Goal: Transaction & Acquisition: Purchase product/service

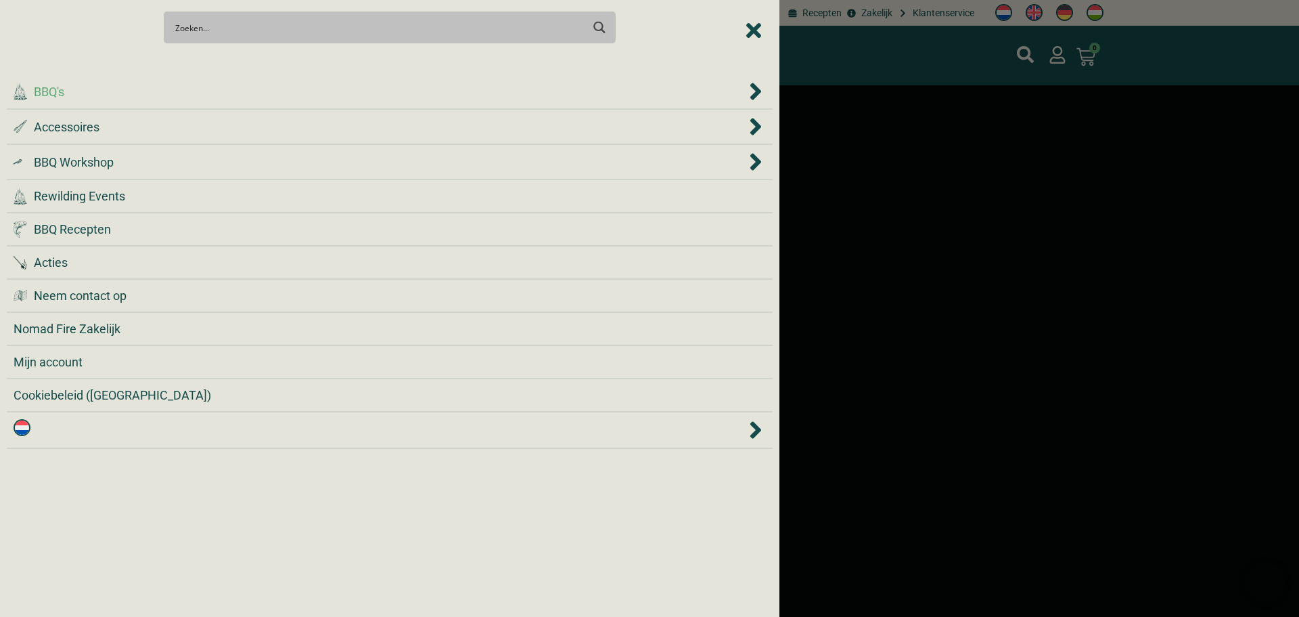
click at [318, 84] on div ".cls-1 { fill: #042e2c; } BBQ's" at bounding box center [380, 92] width 733 height 18
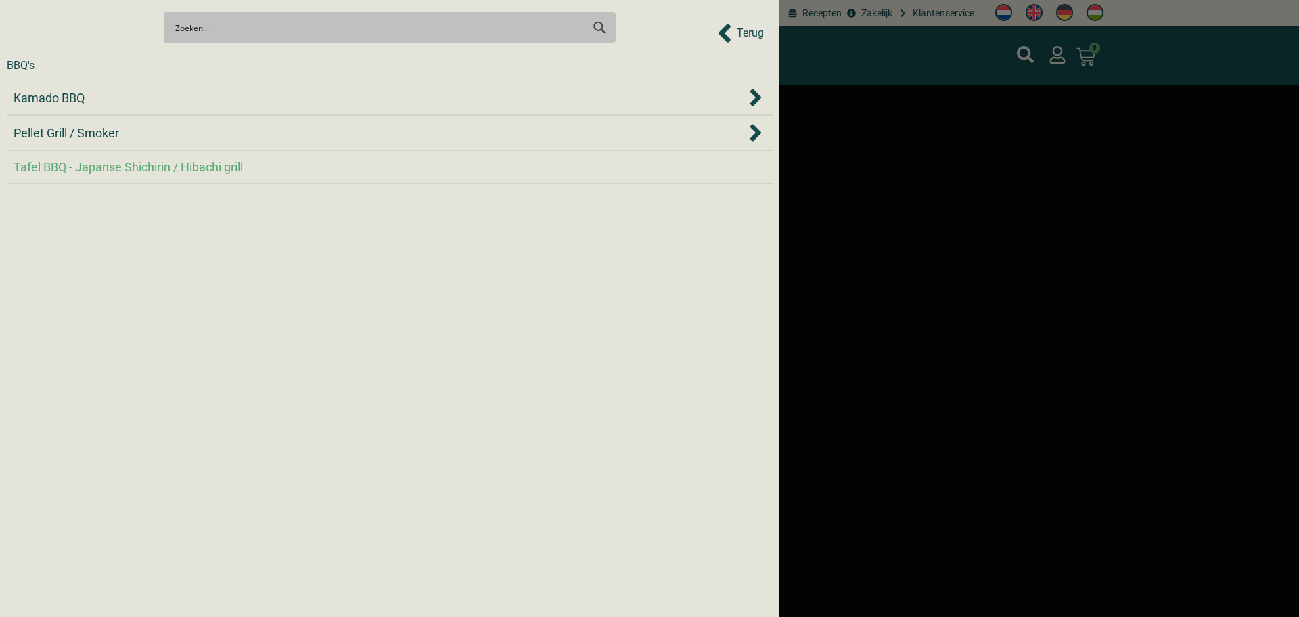
click at [273, 171] on div "Tafel BBQ - Japanse Shichirin / Hibachi grill" at bounding box center [390, 167] width 753 height 18
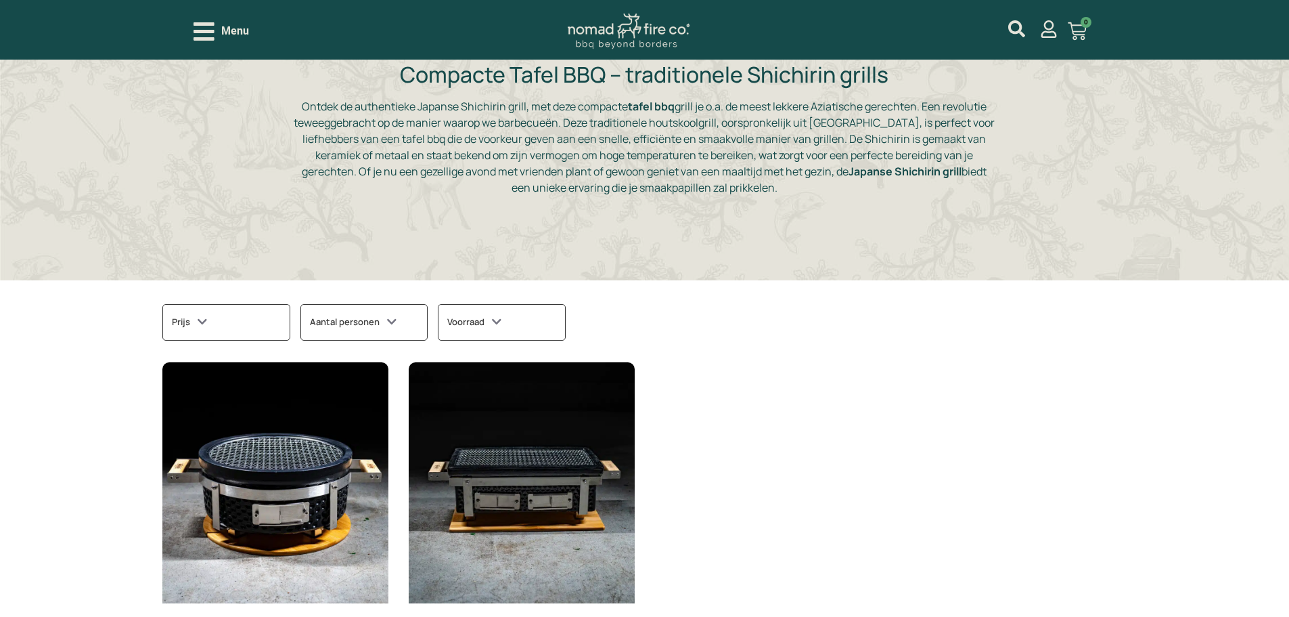
scroll to position [203, 0]
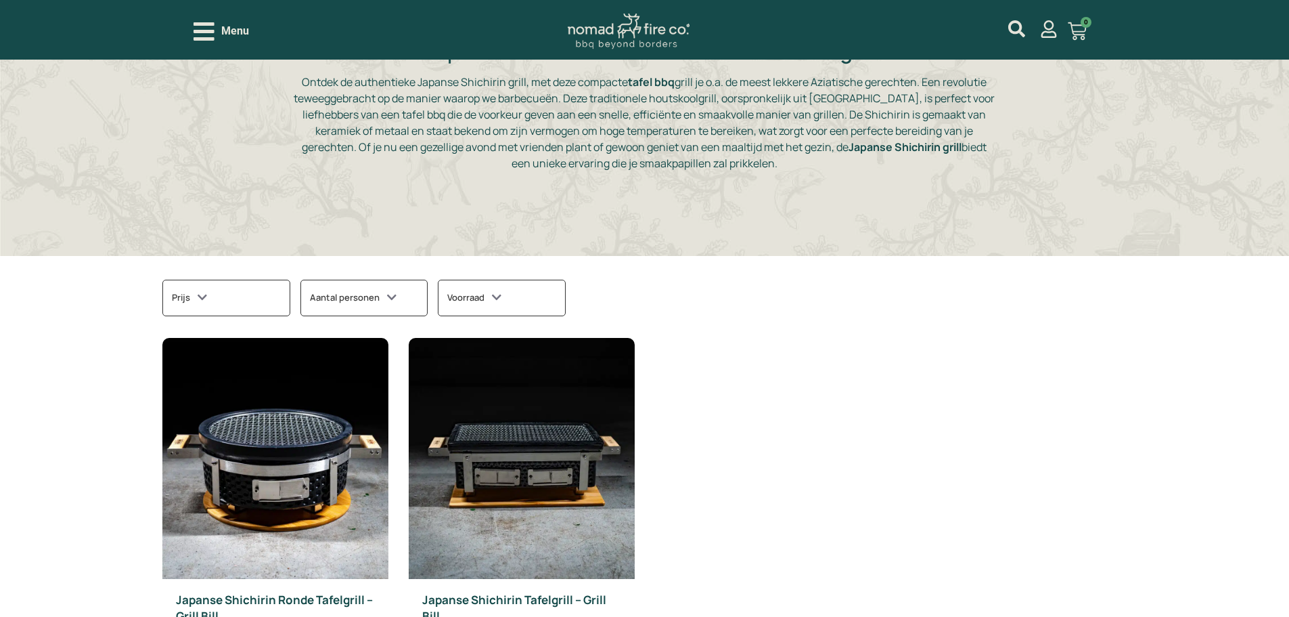
click at [340, 288] on div "Aantal personen" at bounding box center [363, 298] width 127 height 37
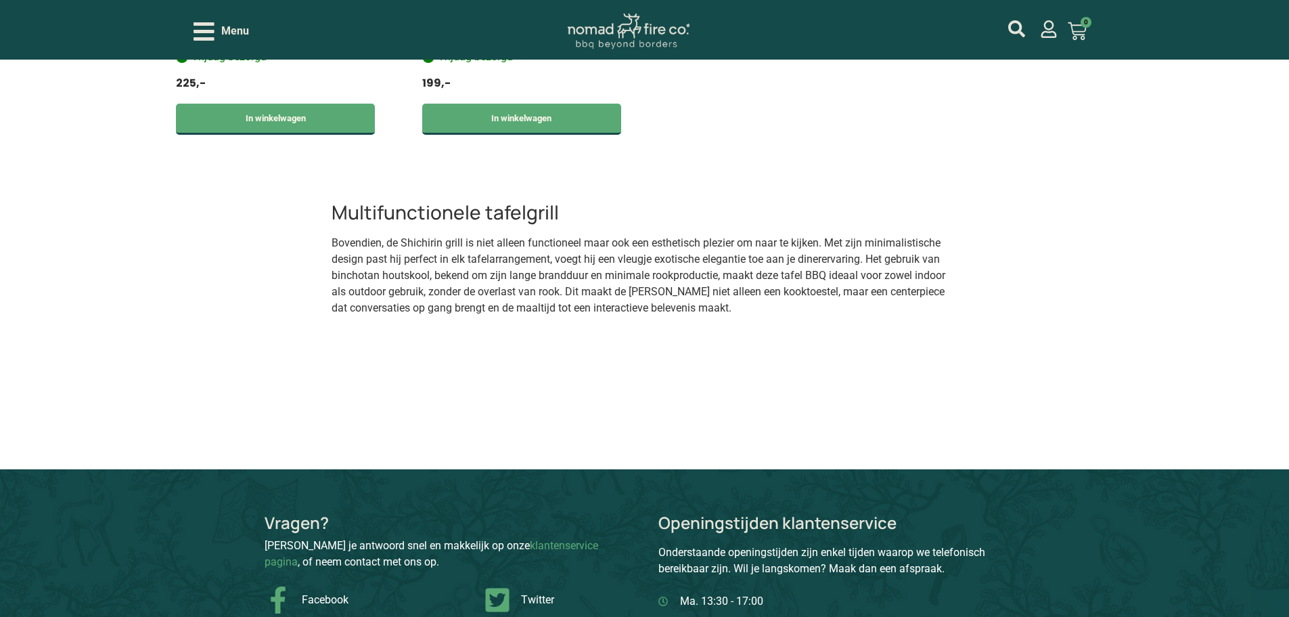
scroll to position [812, 0]
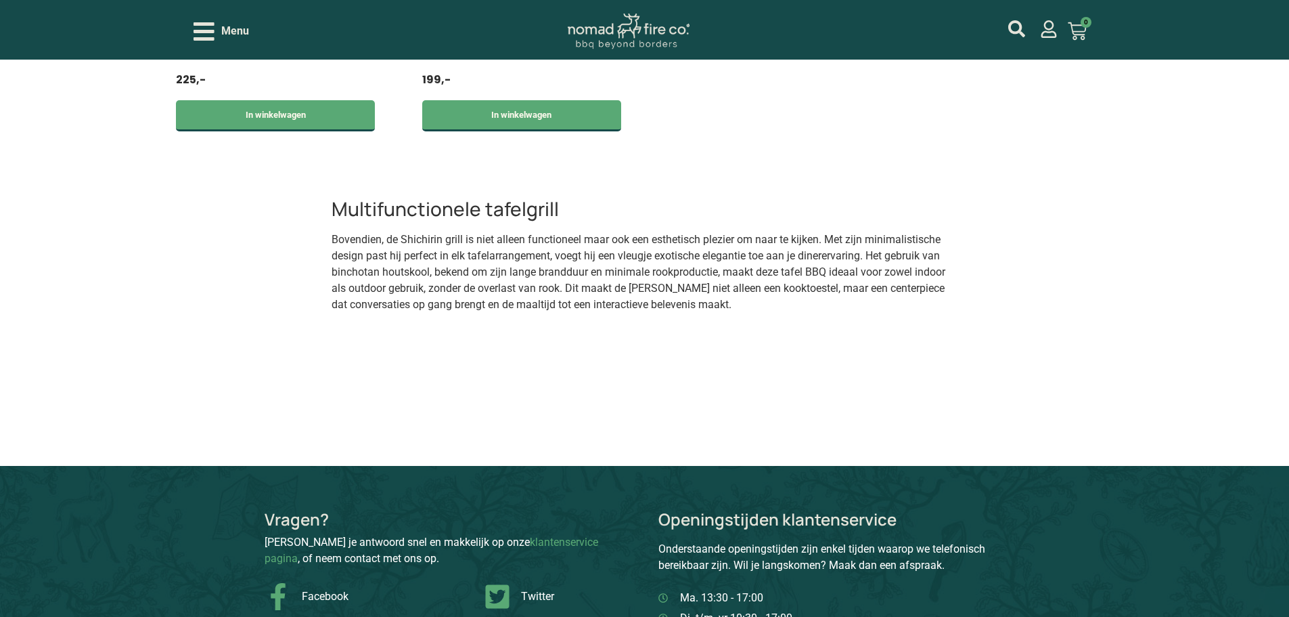
click at [638, 48] on img at bounding box center [629, 32] width 122 height 36
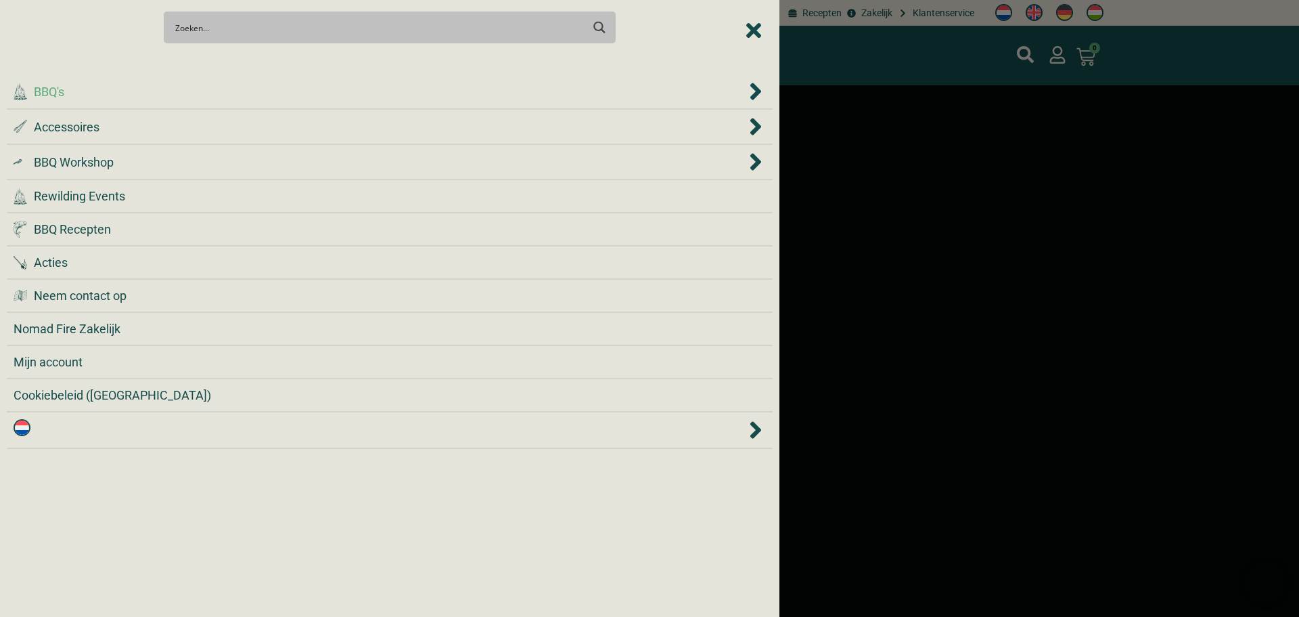
click at [242, 102] on li ".cls-1 { fill: #042e2c; } BBQ's" at bounding box center [390, 91] width 766 height 35
click at [240, 96] on div ".cls-1 { fill: #042e2c; } BBQ's" at bounding box center [380, 92] width 733 height 18
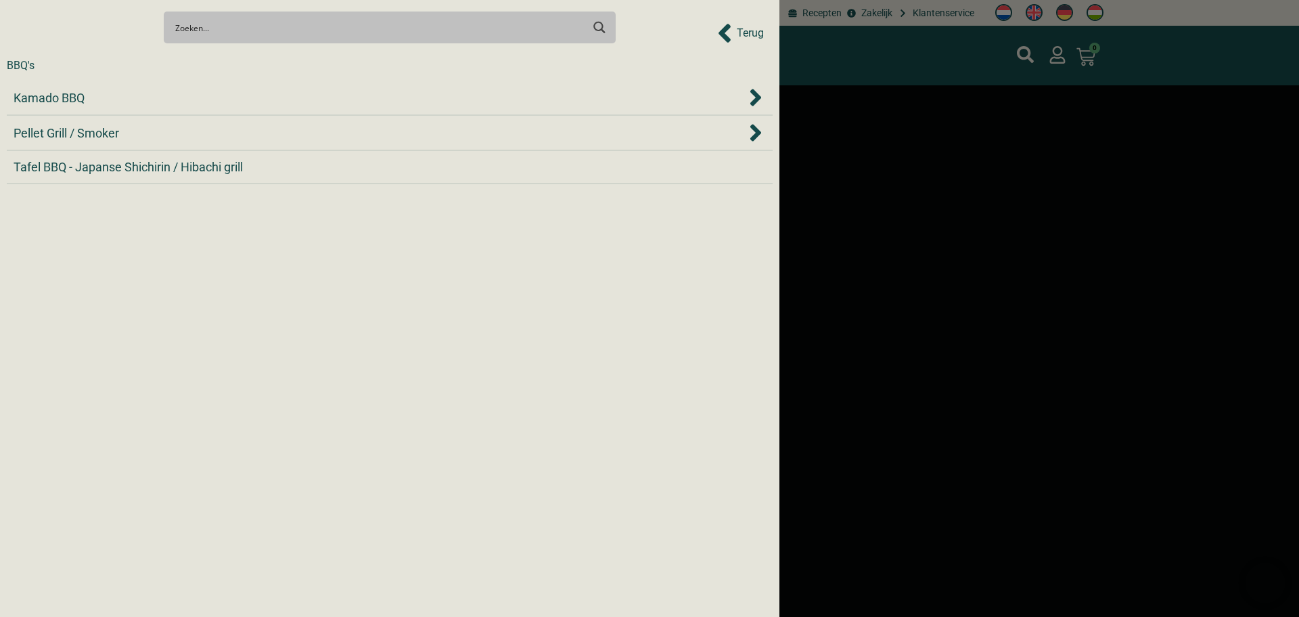
click at [240, 96] on div "Kamado BBQ" at bounding box center [380, 98] width 733 height 18
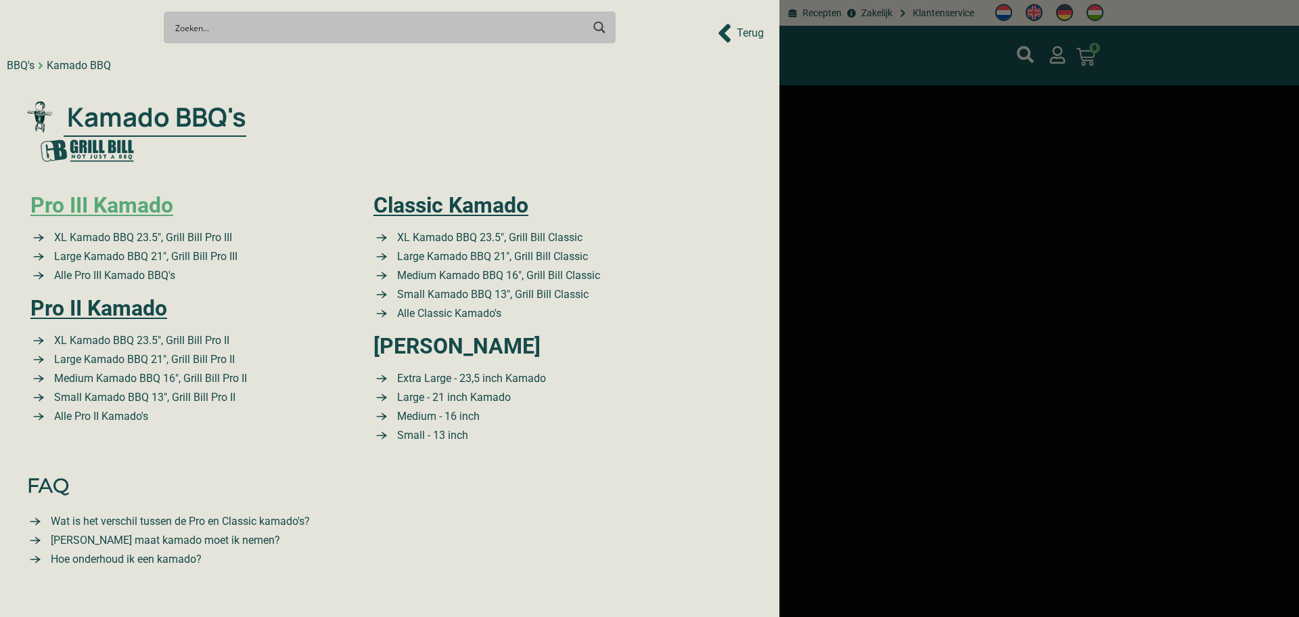
click at [131, 209] on link "Pro III Kamado" at bounding box center [101, 205] width 143 height 26
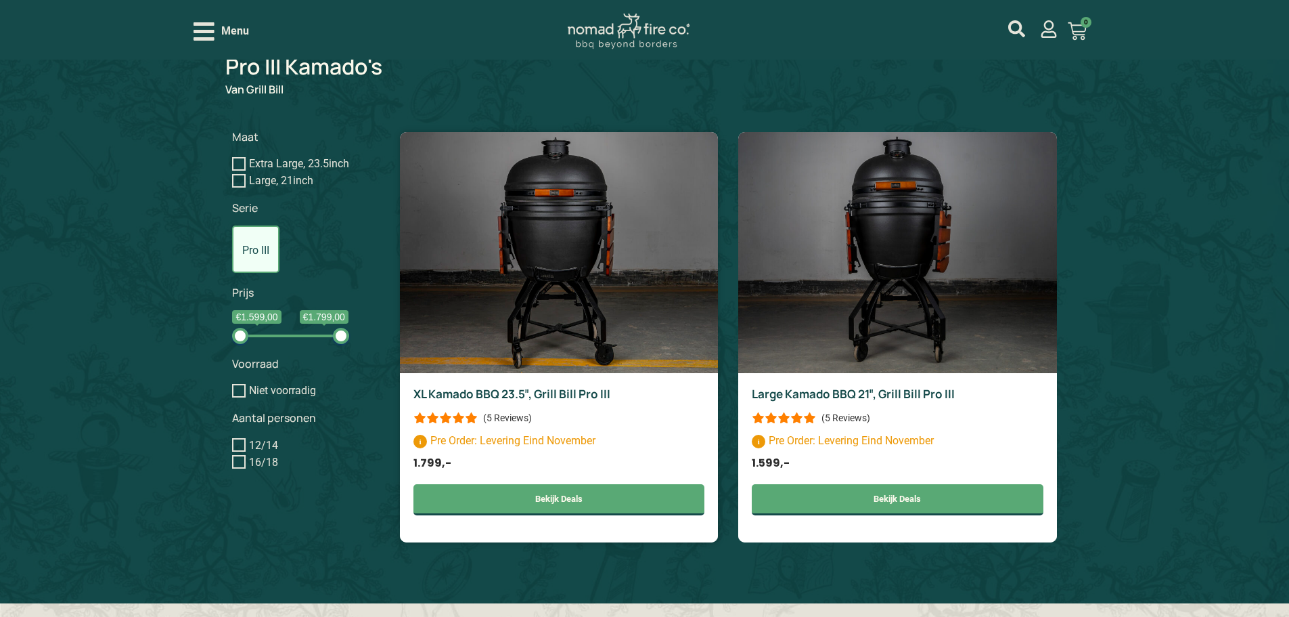
scroll to position [1083, 0]
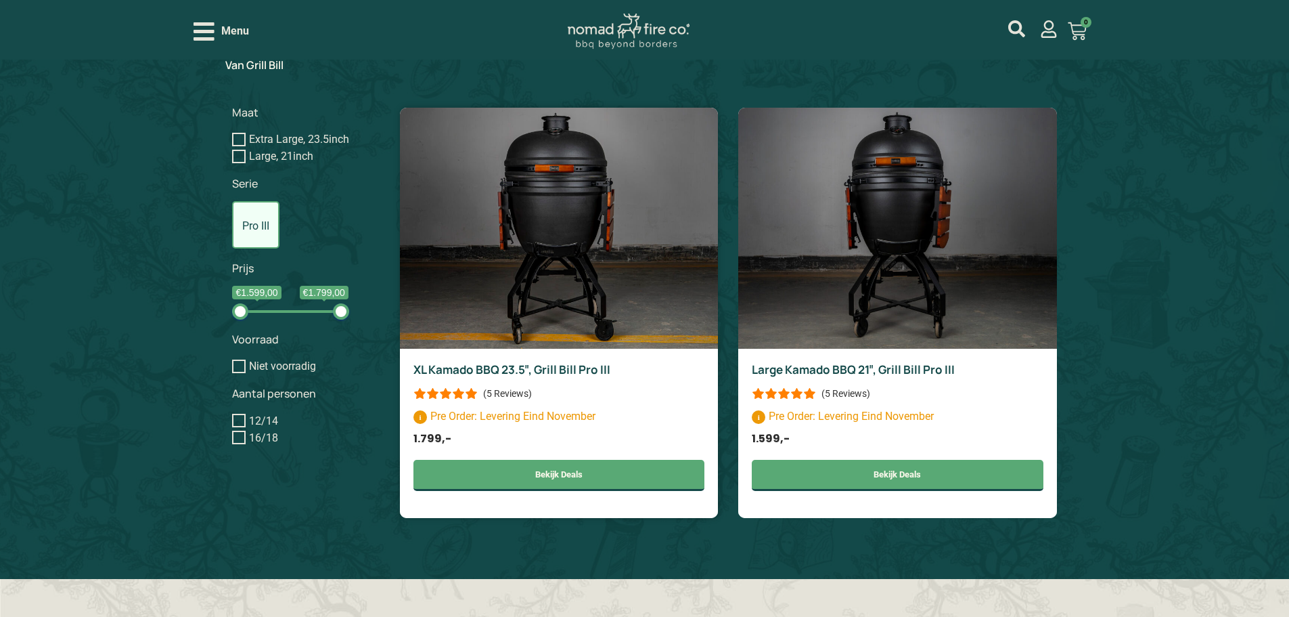
click at [556, 330] on img at bounding box center [559, 228] width 318 height 241
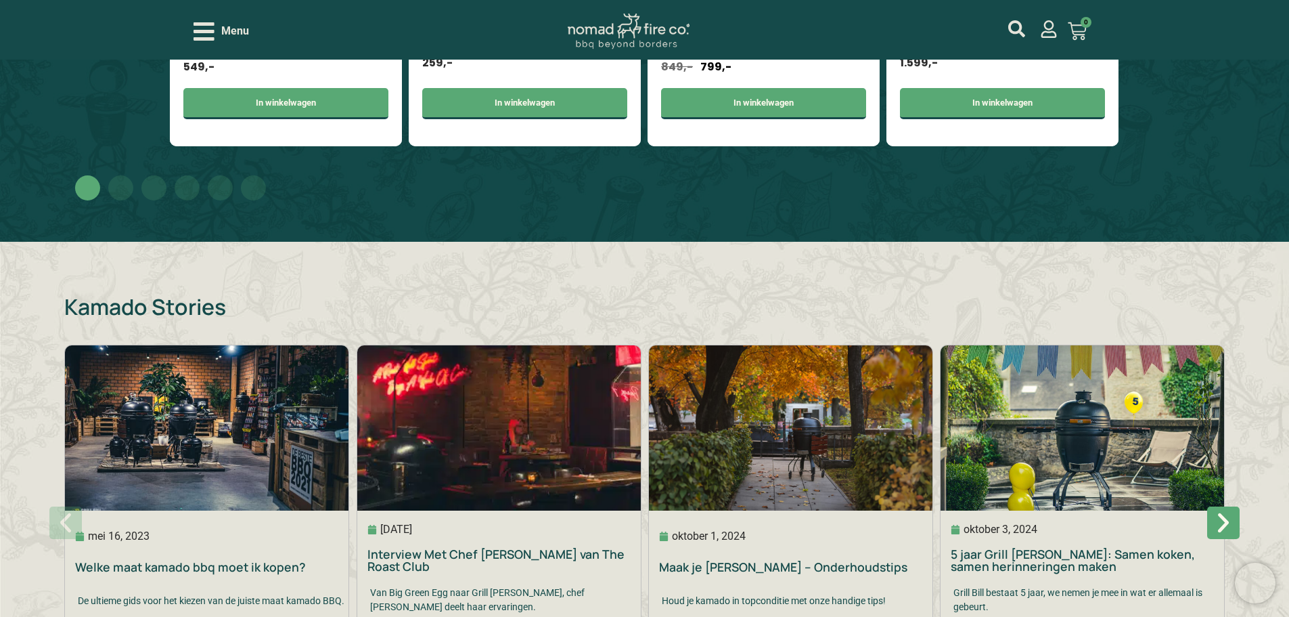
scroll to position [5346, 0]
